Goal: Book appointment/travel/reservation

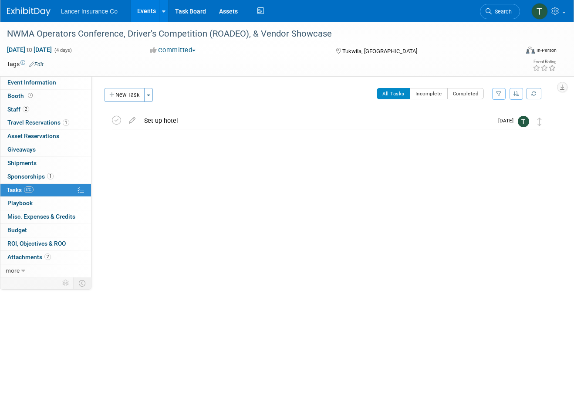
click at [143, 12] on link "Events" at bounding box center [147, 11] width 32 height 22
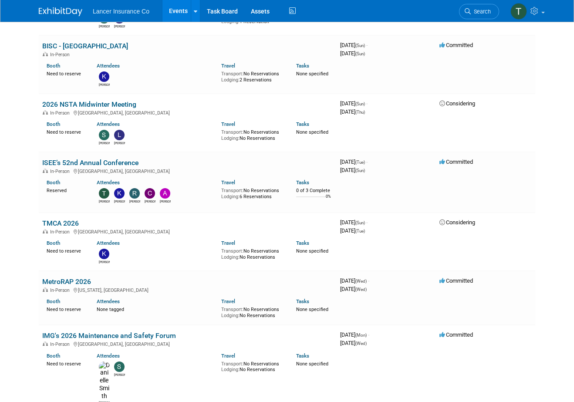
scroll to position [1399, 0]
click at [72, 159] on link "ISEE’s 52nd Annual Conference" at bounding box center [90, 163] width 96 height 8
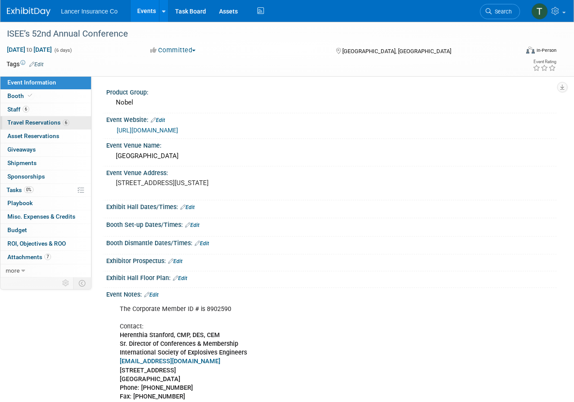
click at [52, 122] on span "Travel Reservations 6" at bounding box center [38, 122] width 62 height 7
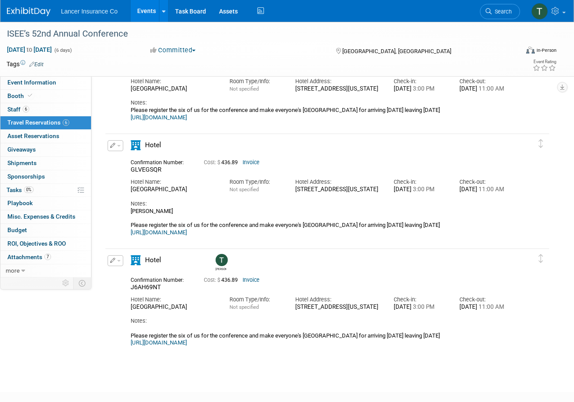
scroll to position [387, 0]
